Goal: Information Seeking & Learning: Learn about a topic

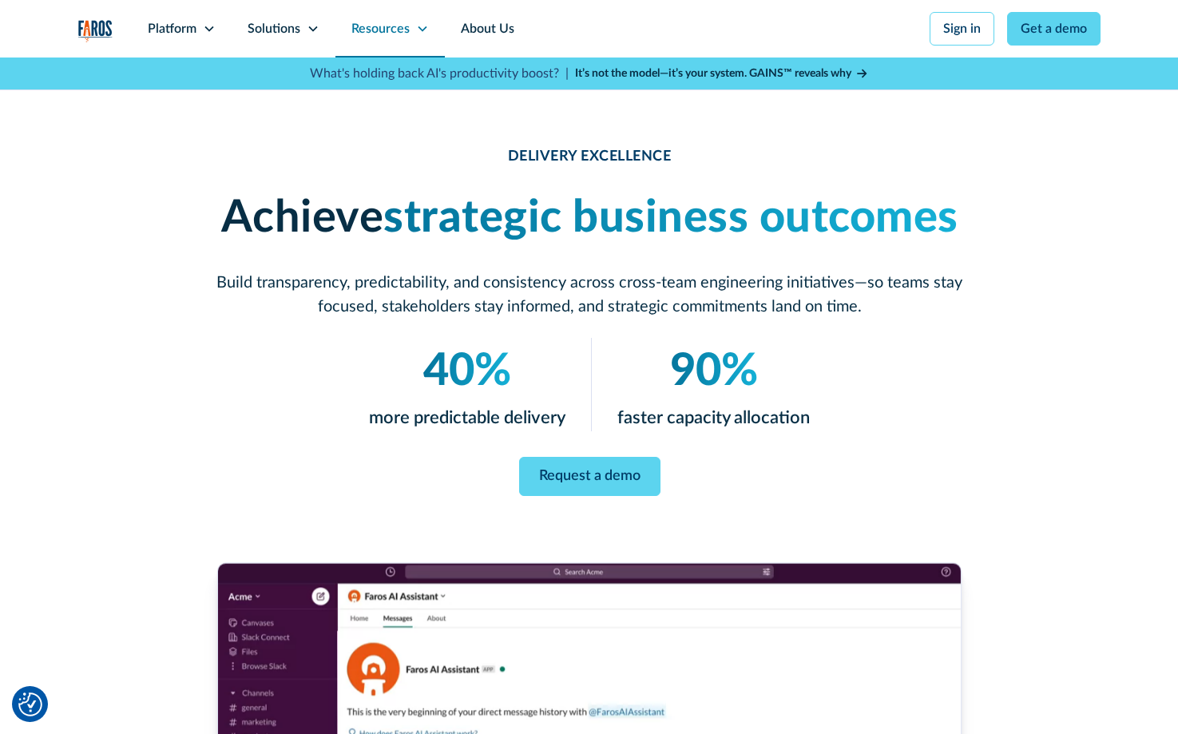
click at [421, 26] on icon at bounding box center [422, 28] width 13 height 13
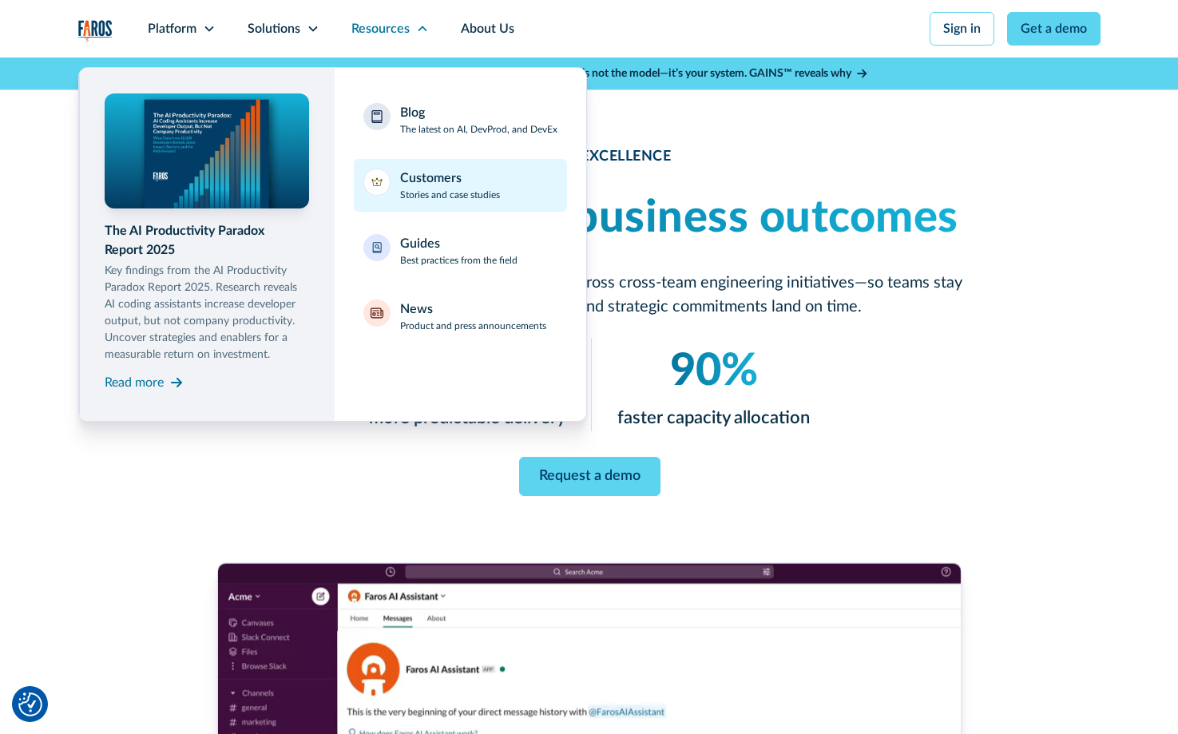
click at [415, 175] on div "Customers" at bounding box center [431, 178] width 62 height 19
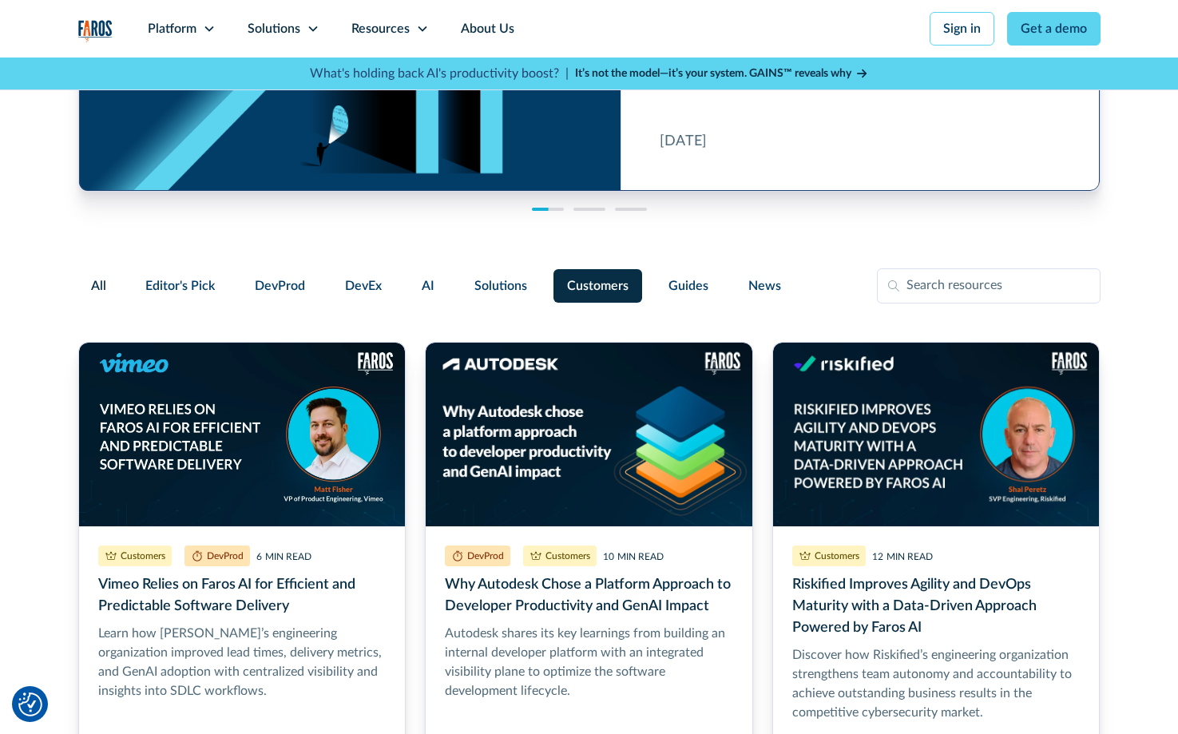
scroll to position [213, 0]
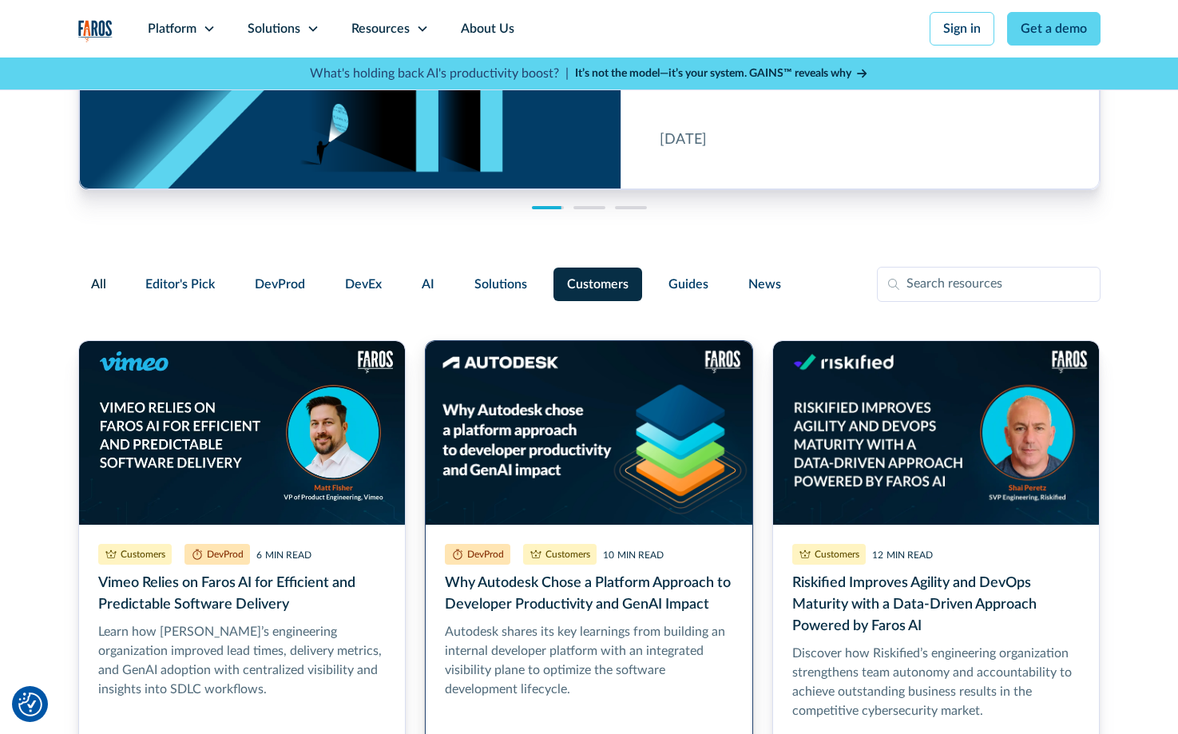
click at [551, 428] on link "Why Autodesk Chose a Platform Approach to Developer Productivity and GenAI Impa…" at bounding box center [589, 562] width 328 height 445
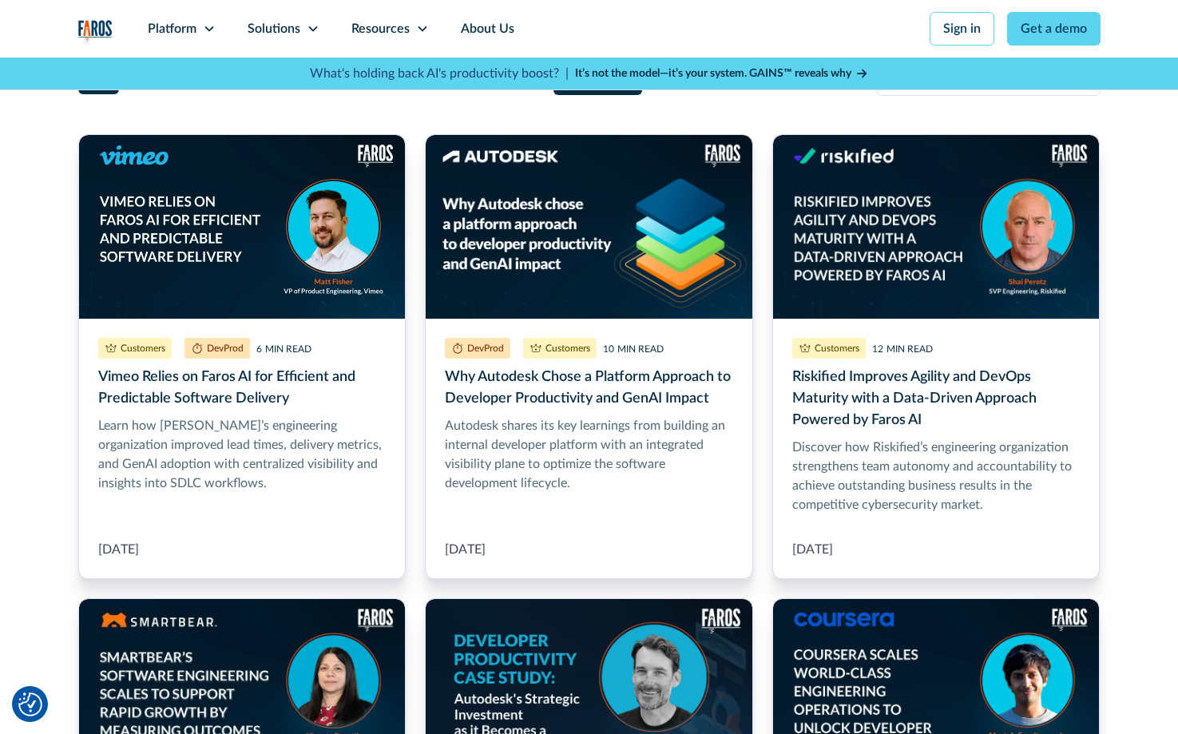
scroll to position [418, 0]
